Goal: Navigation & Orientation: Find specific page/section

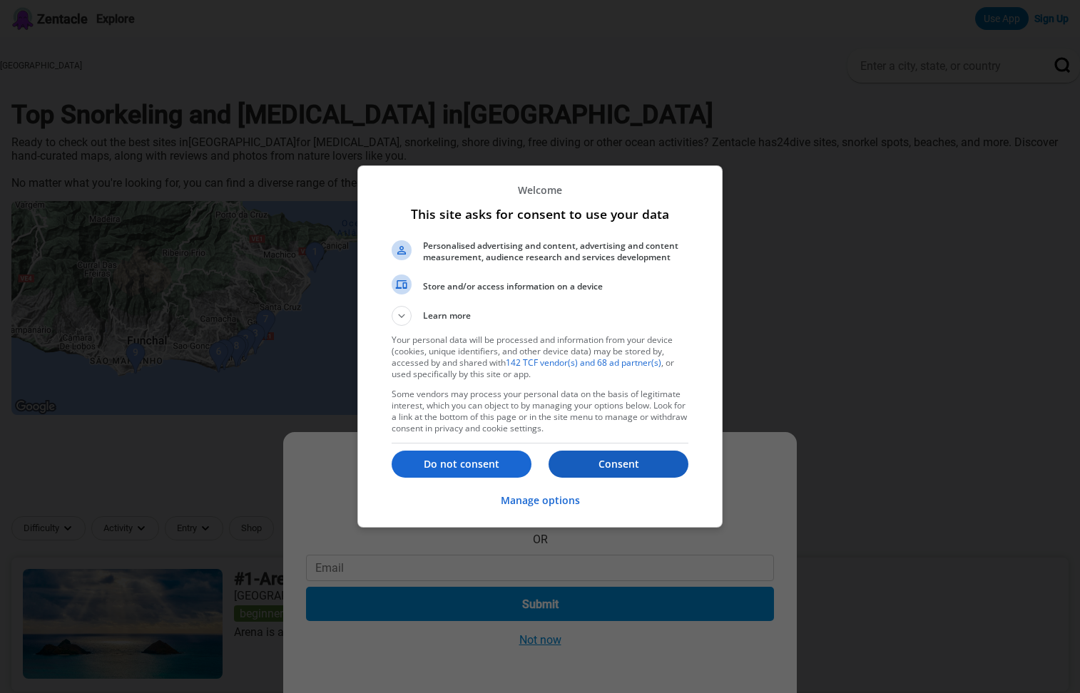
click at [629, 473] on button "Consent" at bounding box center [618, 464] width 140 height 27
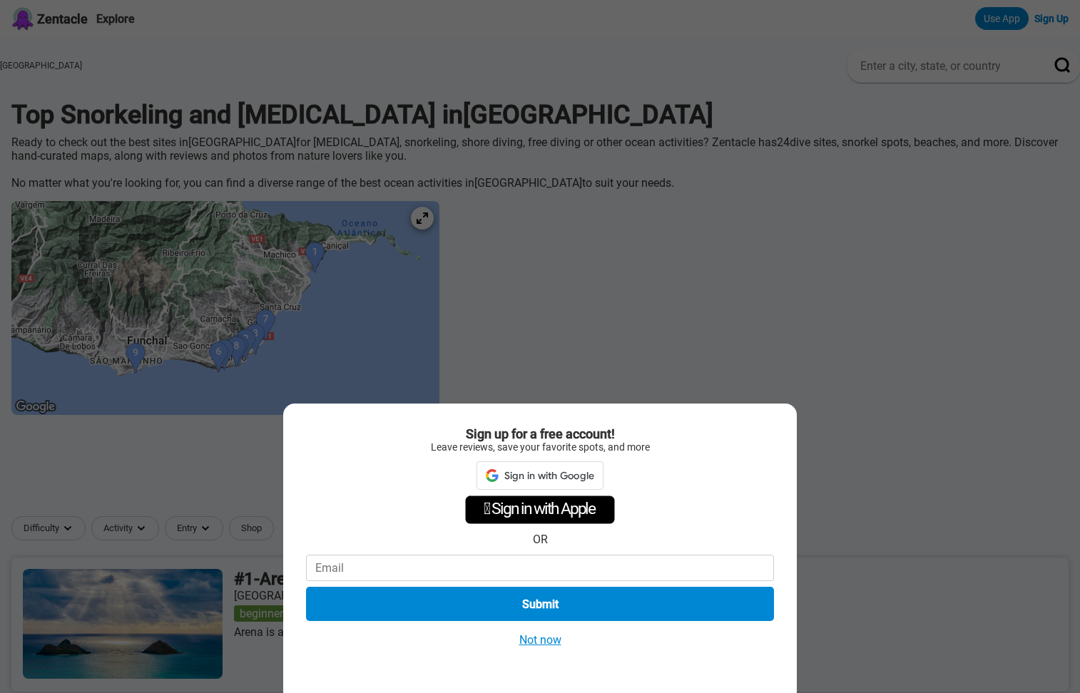
click at [535, 643] on button "Not now" at bounding box center [540, 640] width 51 height 15
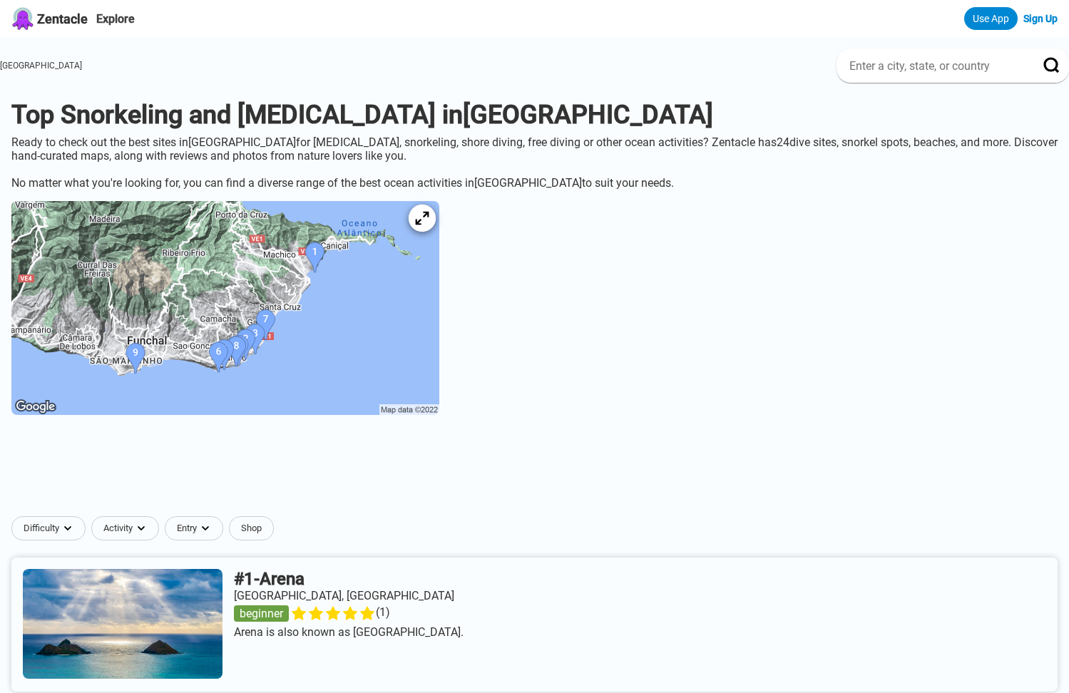
click at [429, 225] on icon at bounding box center [422, 219] width 14 height 14
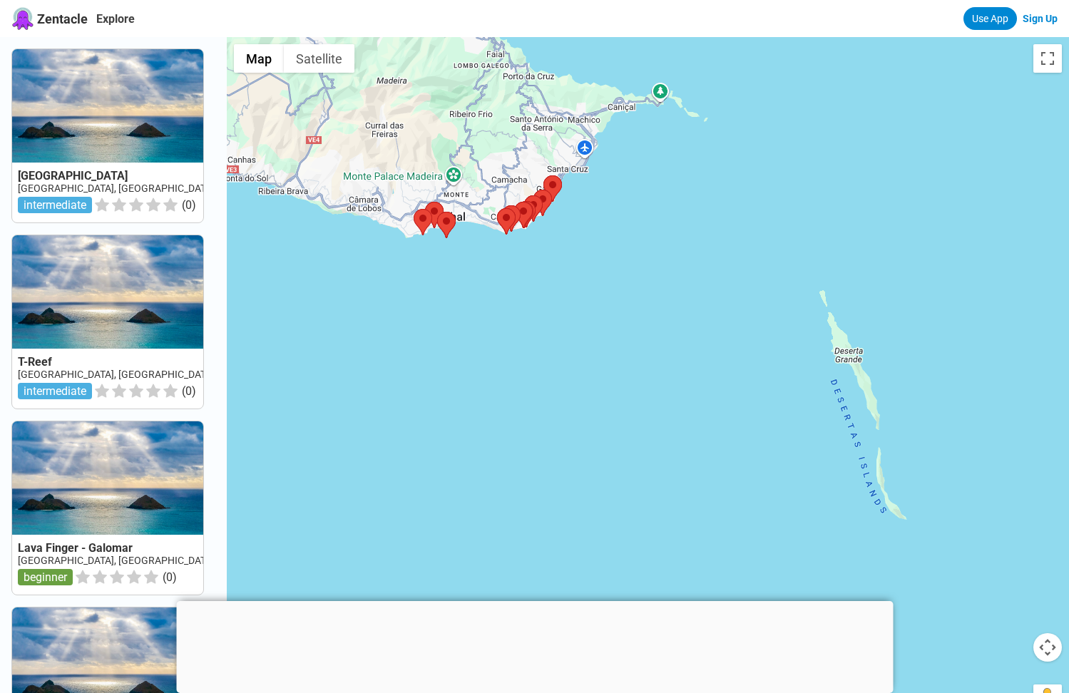
drag, startPoint x: 556, startPoint y: 402, endPoint x: 516, endPoint y: 446, distance: 59.1
click at [516, 446] on div at bounding box center [648, 383] width 842 height 693
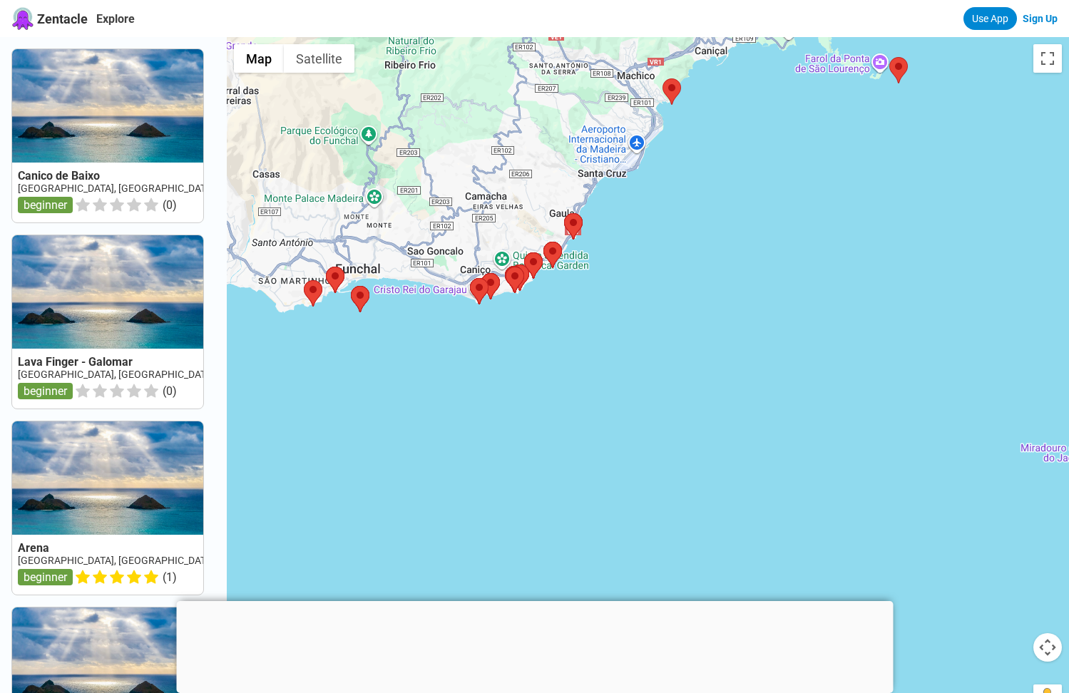
drag, startPoint x: 570, startPoint y: 427, endPoint x: 603, endPoint y: 533, distance: 110.5
click at [599, 536] on div at bounding box center [648, 383] width 842 height 693
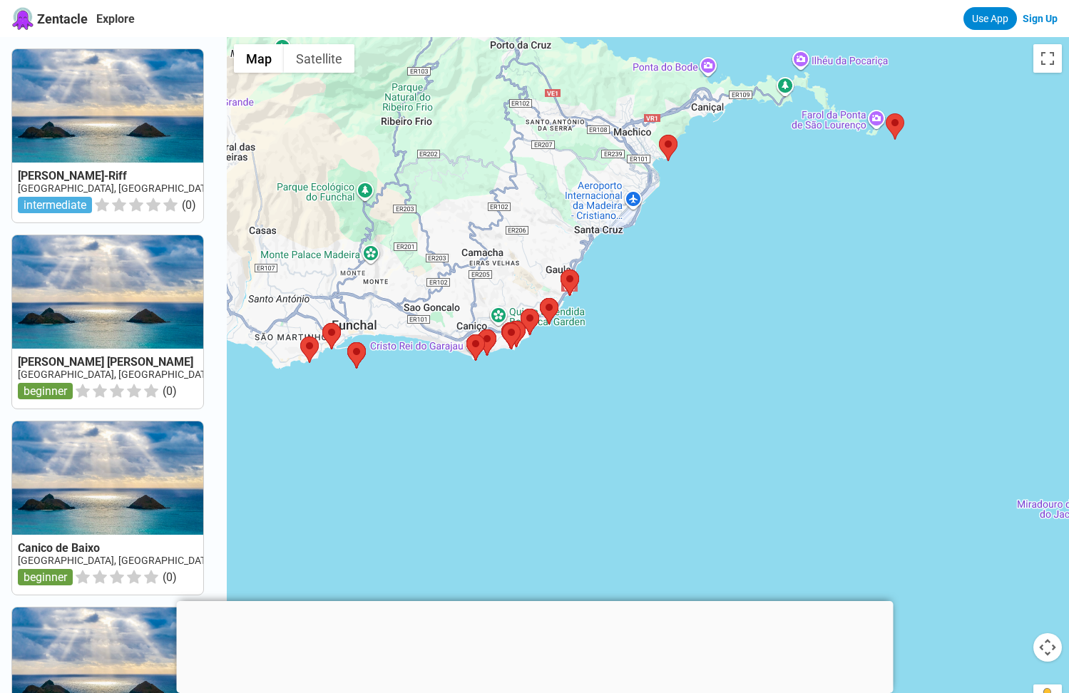
drag, startPoint x: 643, startPoint y: 465, endPoint x: 641, endPoint y: 484, distance: 18.6
click at [641, 484] on div at bounding box center [648, 383] width 842 height 693
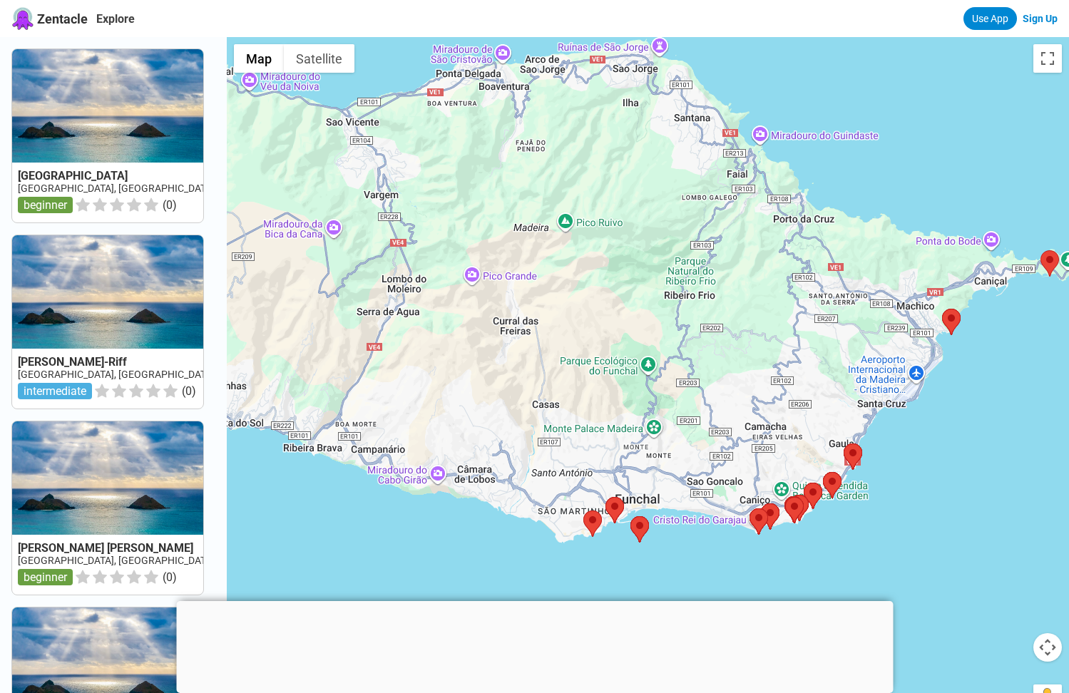
drag, startPoint x: 772, startPoint y: 351, endPoint x: 1003, endPoint y: 494, distance: 271.0
click at [1003, 494] on div at bounding box center [648, 383] width 842 height 693
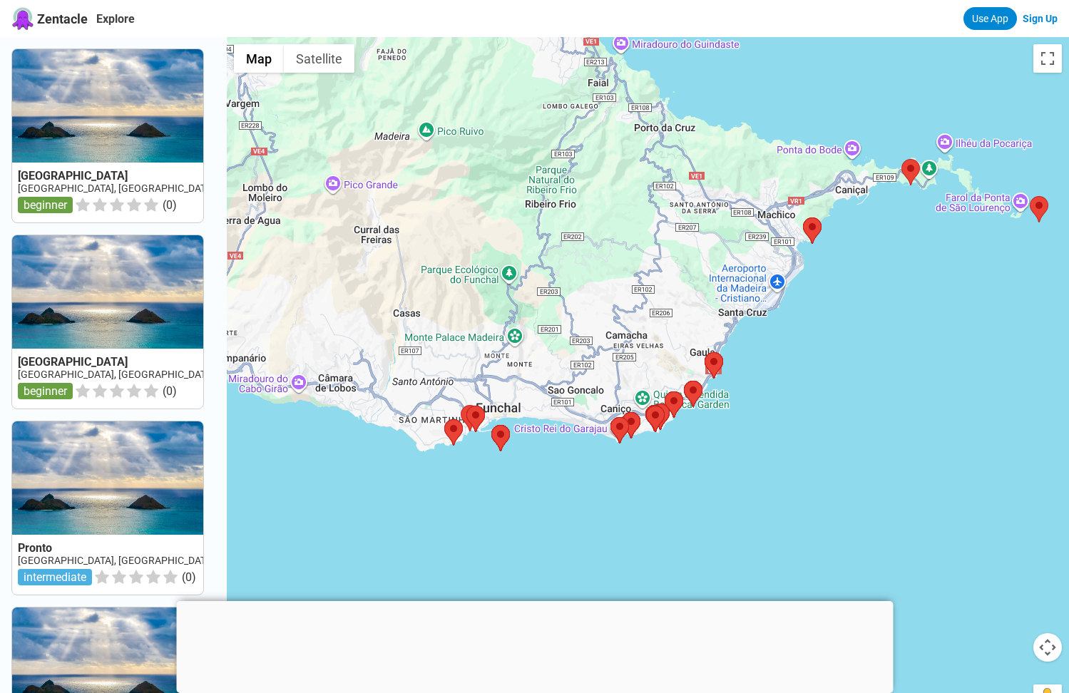
drag, startPoint x: 540, startPoint y: 227, endPoint x: 366, endPoint y: 110, distance: 209.7
click at [366, 110] on div at bounding box center [648, 383] width 842 height 693
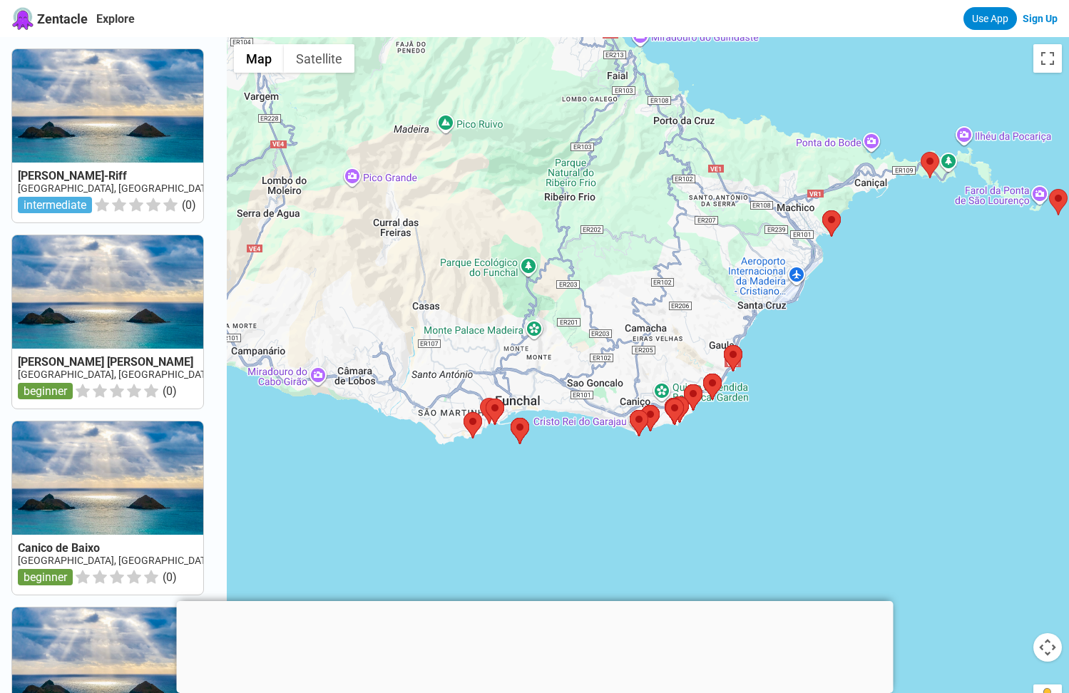
drag, startPoint x: 315, startPoint y: 455, endPoint x: 365, endPoint y: 460, distance: 50.2
click at [365, 460] on div at bounding box center [648, 383] width 842 height 693
click at [529, 91] on div at bounding box center [648, 383] width 842 height 693
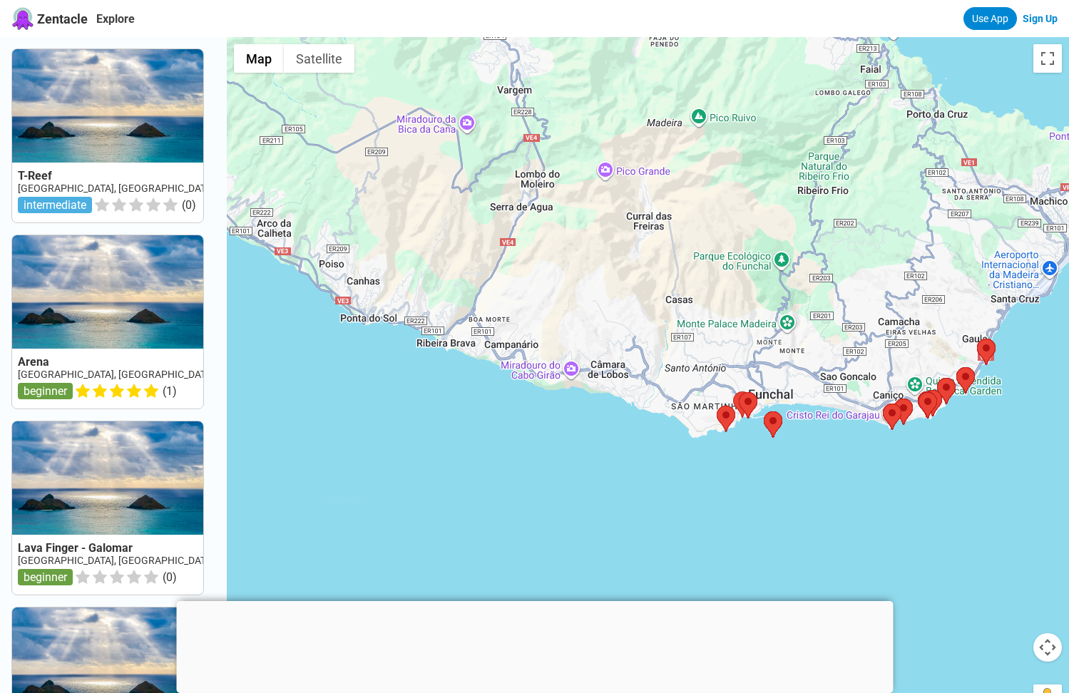
drag, startPoint x: 436, startPoint y: 476, endPoint x: 665, endPoint y: 469, distance: 229.7
click at [665, 469] on div at bounding box center [648, 383] width 842 height 693
